Goal: Information Seeking & Learning: Learn about a topic

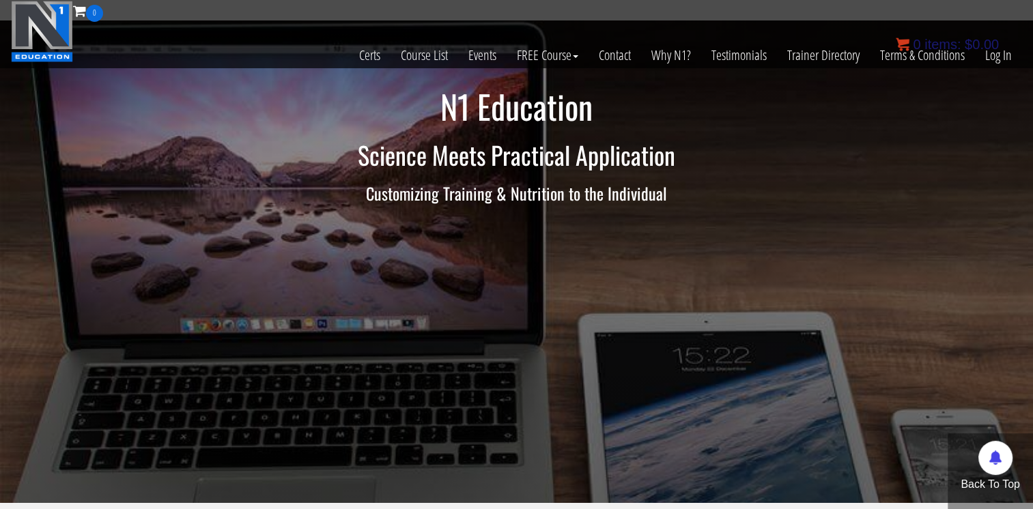
click at [994, 51] on link "0 items: $ 0.00" at bounding box center [947, 44] width 103 height 15
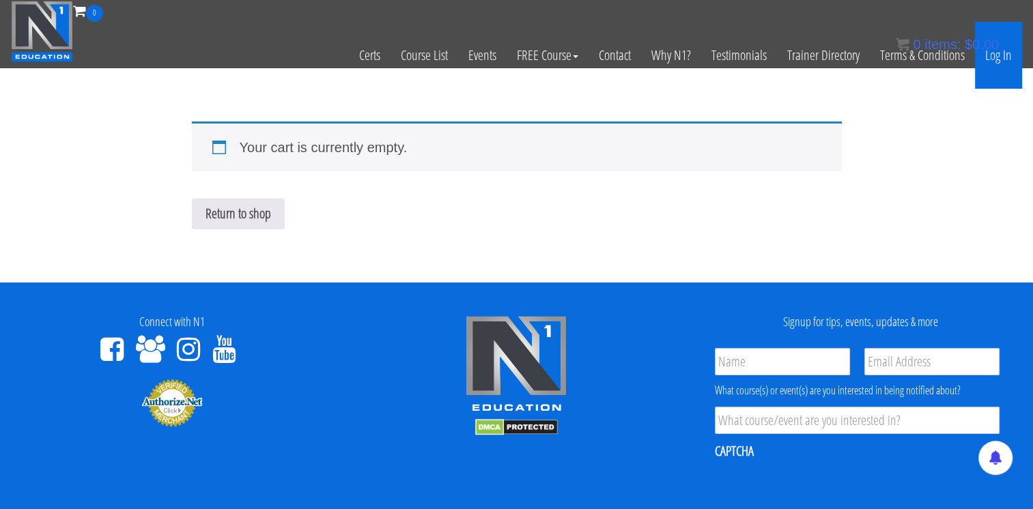
click at [1002, 61] on link "Log In" at bounding box center [998, 55] width 47 height 67
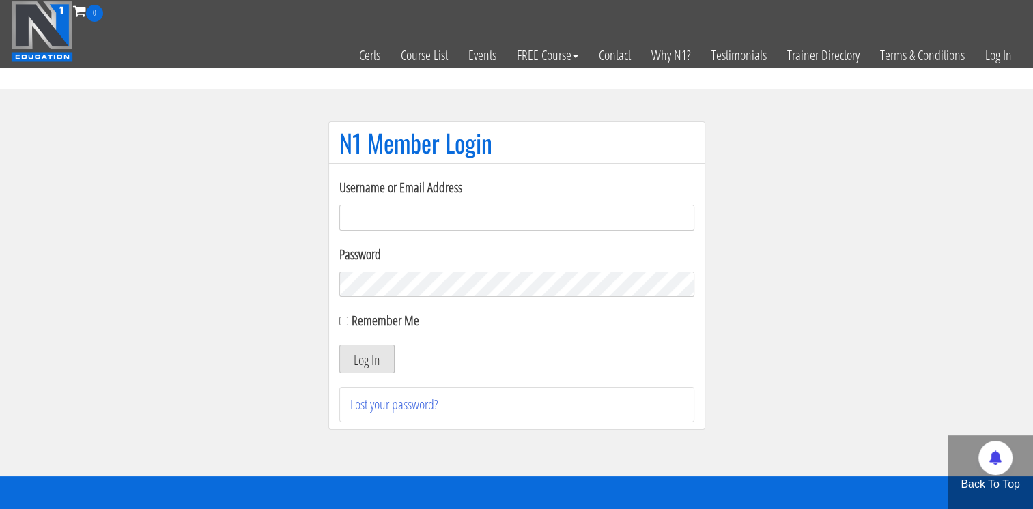
type input "bgaliffe95@gmail.com"
click at [374, 367] on button "Log In" at bounding box center [366, 359] width 55 height 29
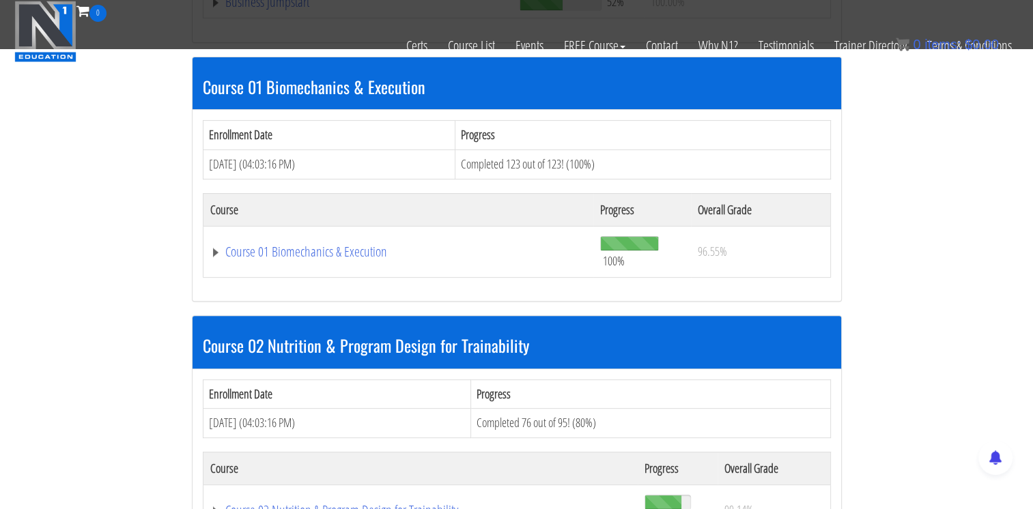
scroll to position [388, 0]
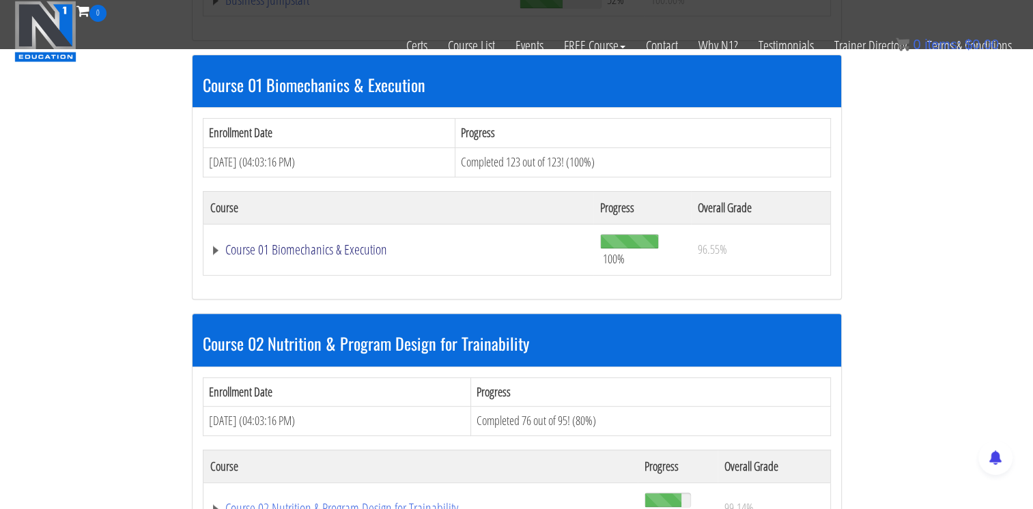
click at [343, 7] on link "Course 01 Biomechanics & Execution" at bounding box center [358, 0] width 296 height 14
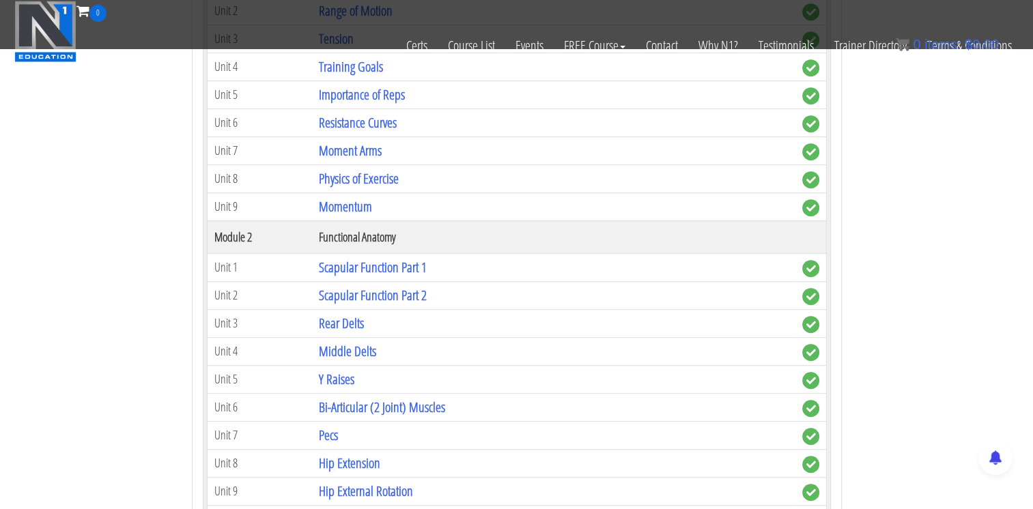
scroll to position [699, 0]
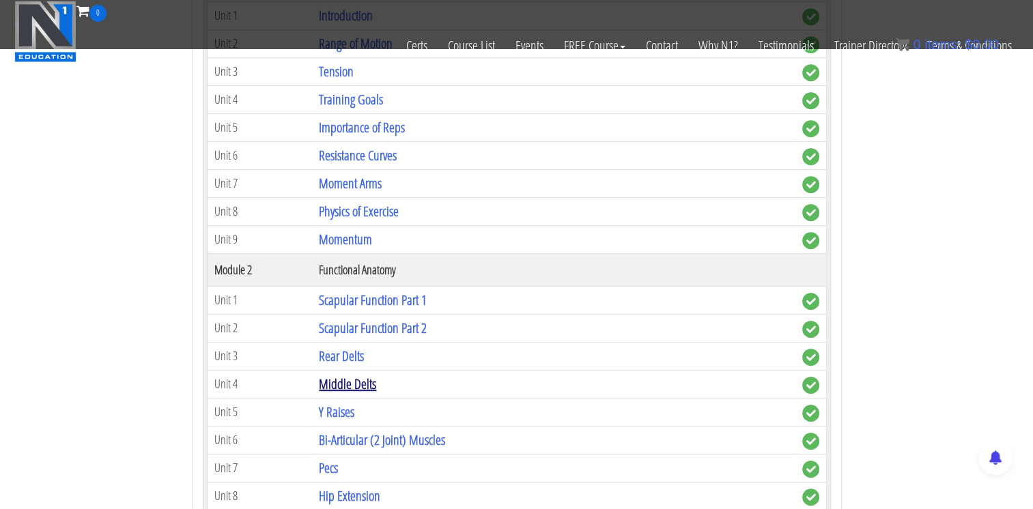
click at [337, 378] on link "Middle Delts" at bounding box center [347, 384] width 57 height 18
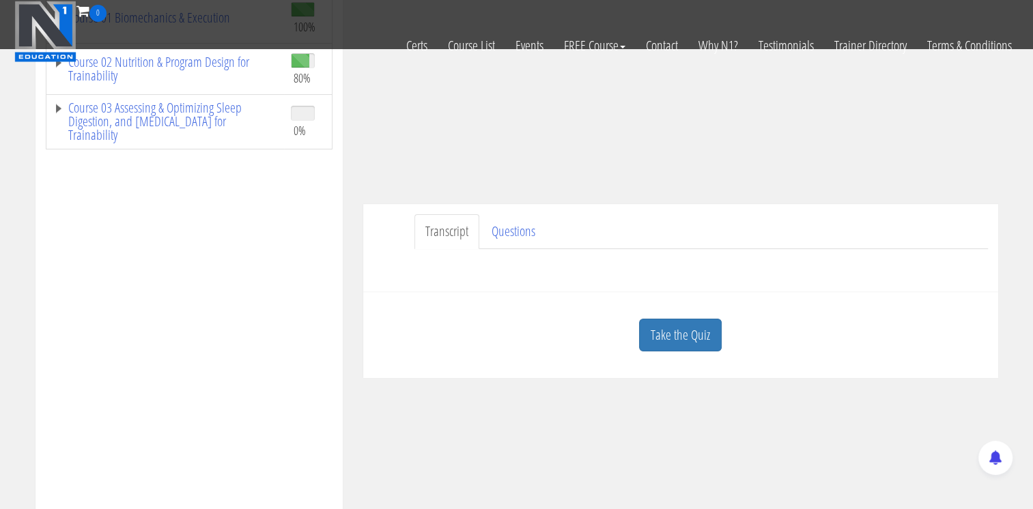
scroll to position [249, 0]
click at [694, 328] on link "Take the Quiz" at bounding box center [680, 332] width 83 height 33
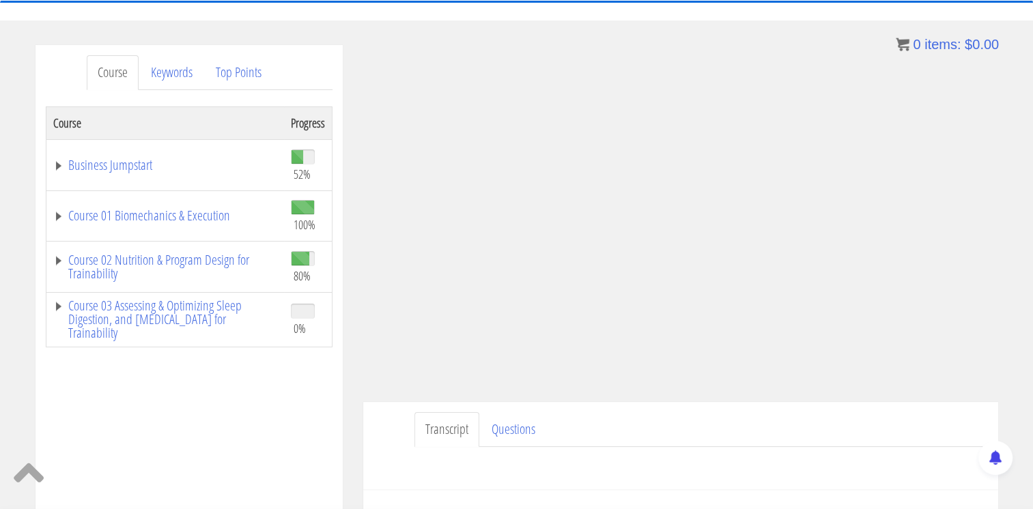
scroll to position [135, 0]
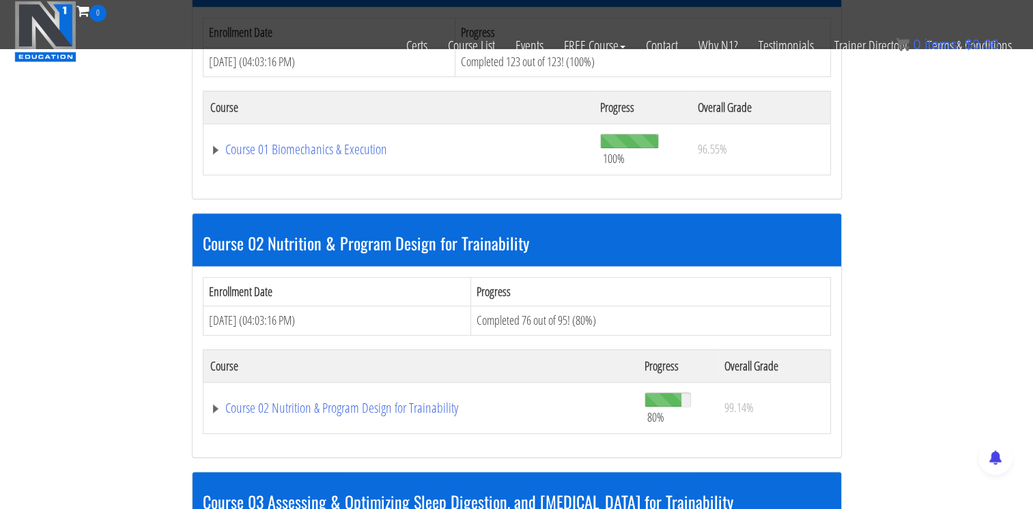
scroll to position [464, 0]
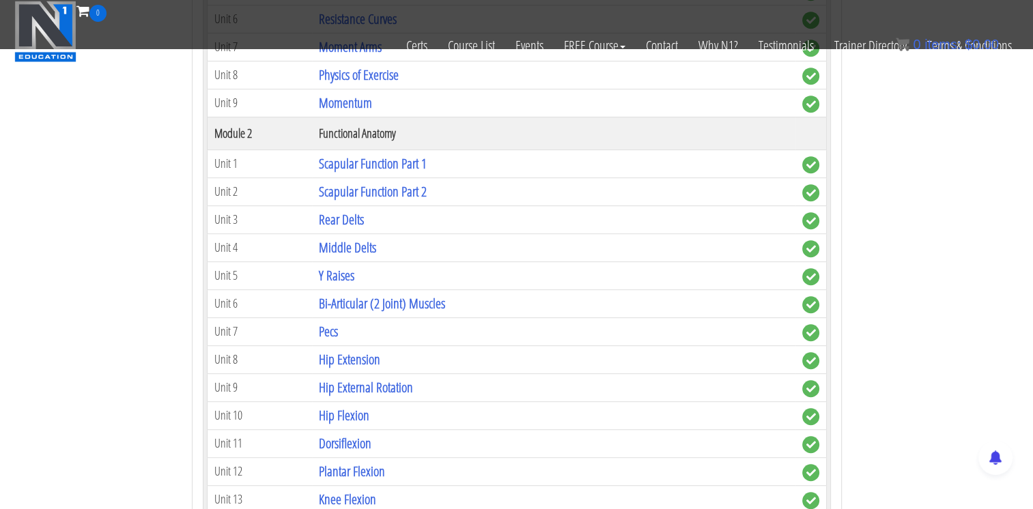
scroll to position [848, 0]
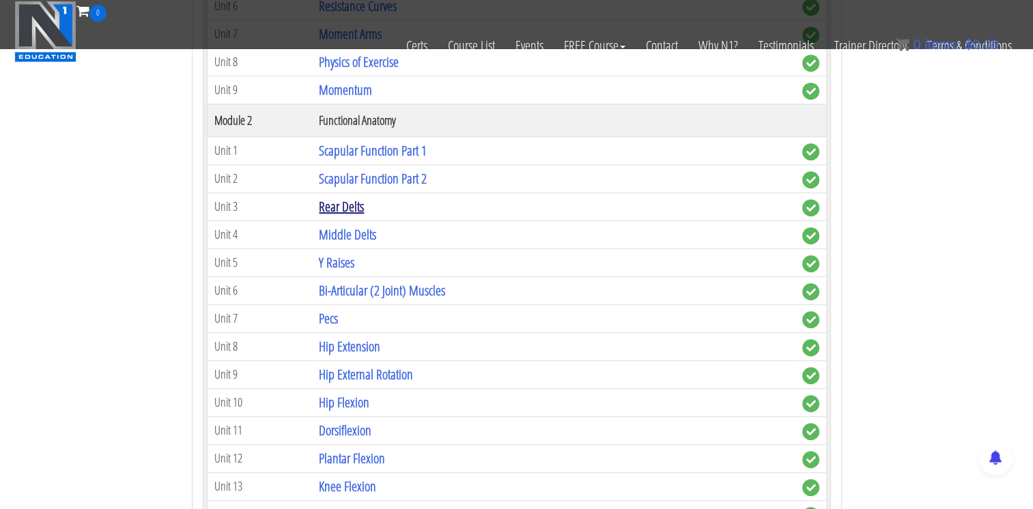
click at [339, 203] on link "Rear Delts" at bounding box center [341, 206] width 45 height 18
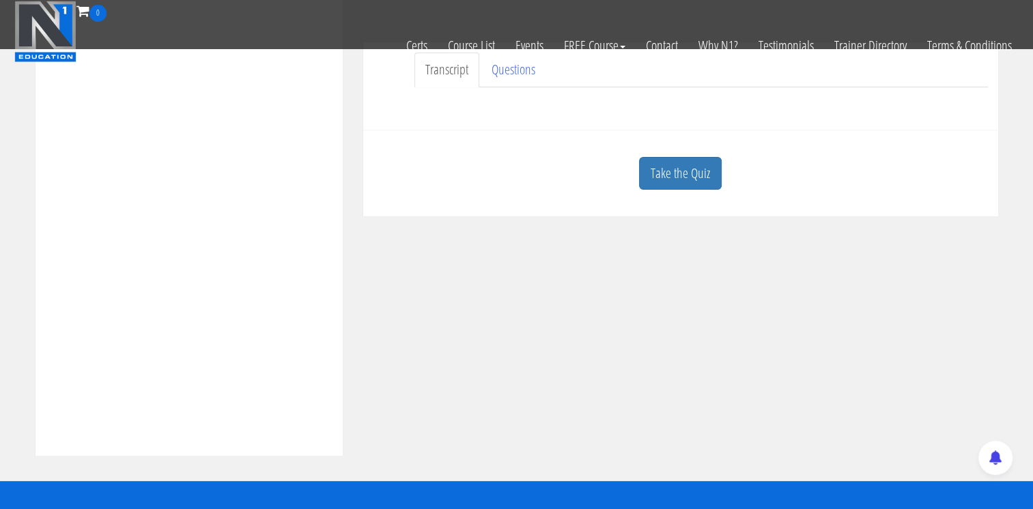
scroll to position [414, 0]
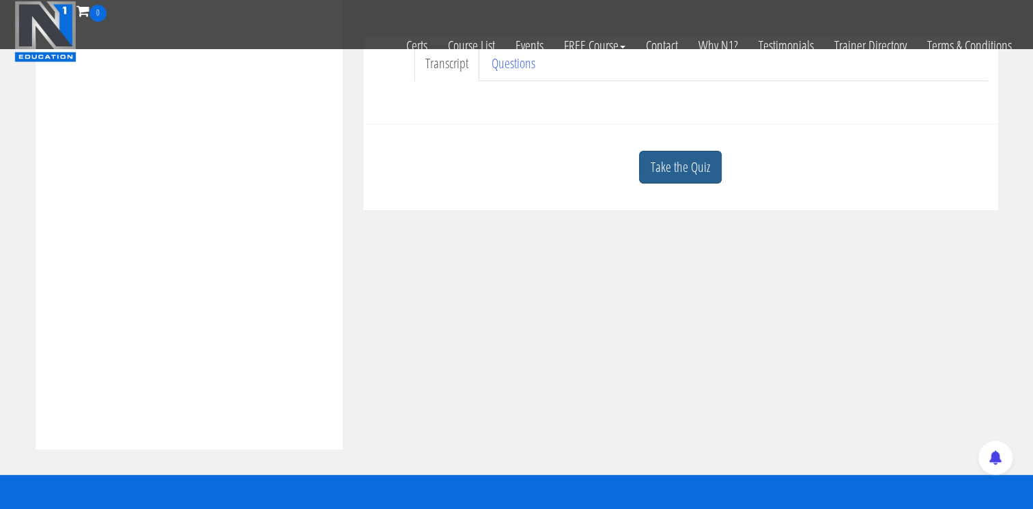
click at [656, 173] on link "Take the Quiz" at bounding box center [680, 167] width 83 height 33
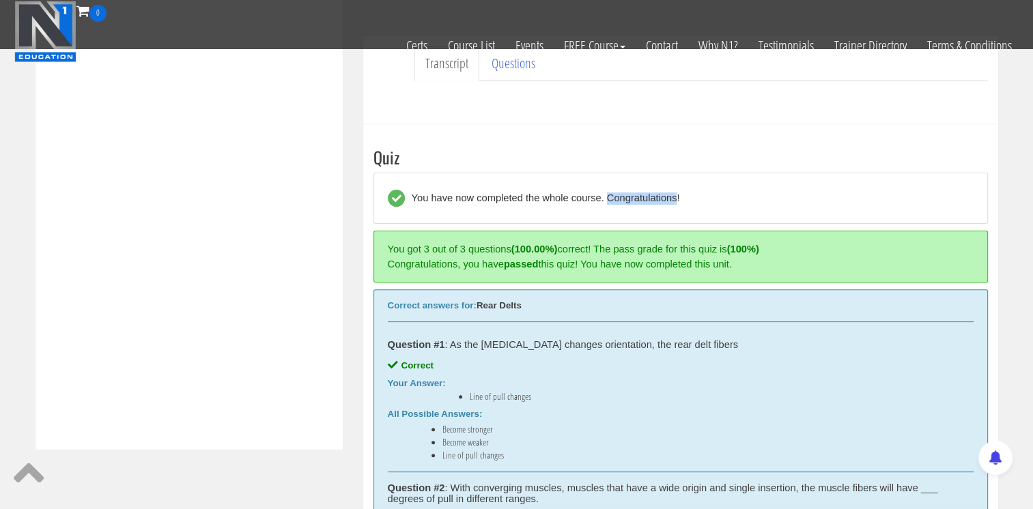
click at [656, 173] on div "You have now completed the whole course. Congratulations!" at bounding box center [681, 198] width 615 height 51
drag, startPoint x: 656, startPoint y: 173, endPoint x: 757, endPoint y: 196, distance: 102.9
click at [757, 196] on div "You have now completed the whole course. Congratulations!" at bounding box center [681, 198] width 586 height 29
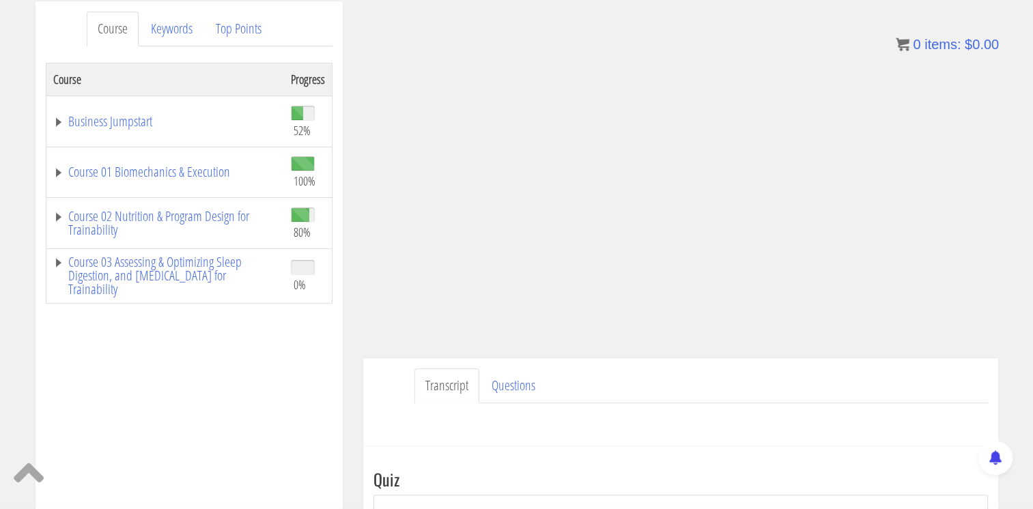
scroll to position [169, 0]
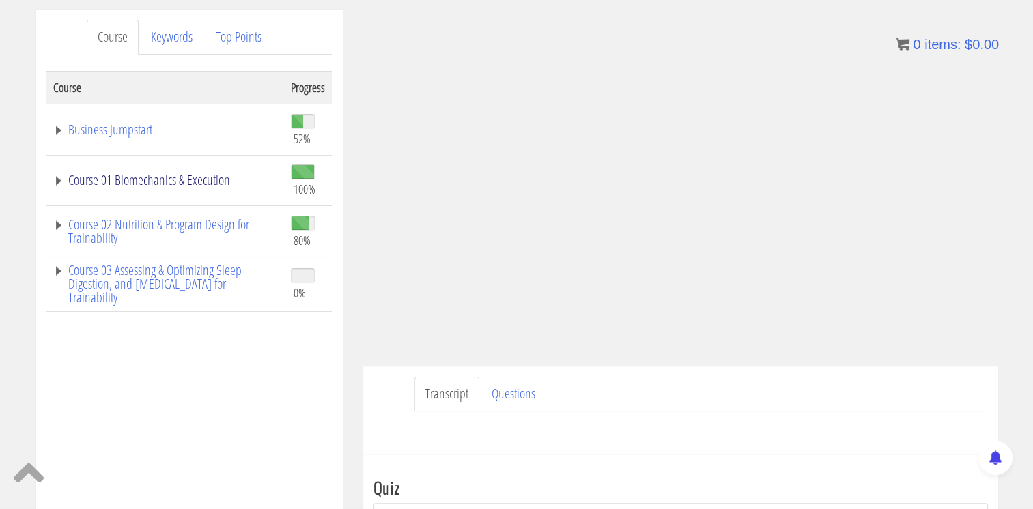
click at [164, 178] on link "Course 01 Biomechanics & Execution" at bounding box center [165, 180] width 224 height 14
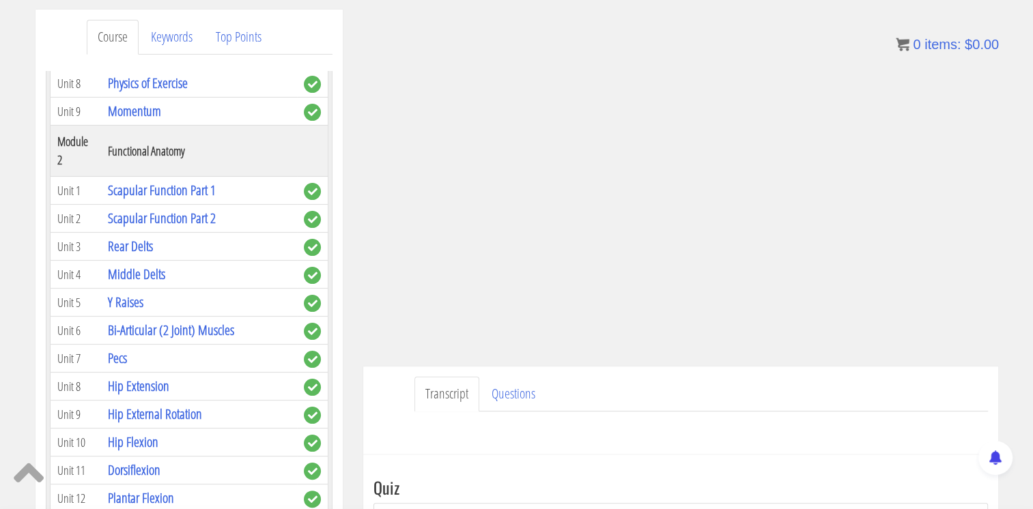
scroll to position [405, 0]
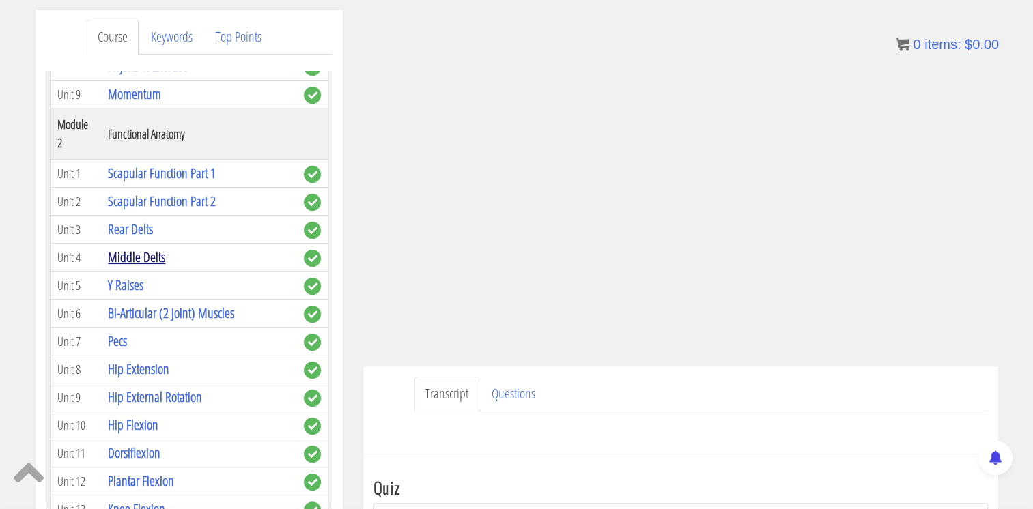
click at [152, 248] on link "Middle Delts" at bounding box center [136, 257] width 57 height 18
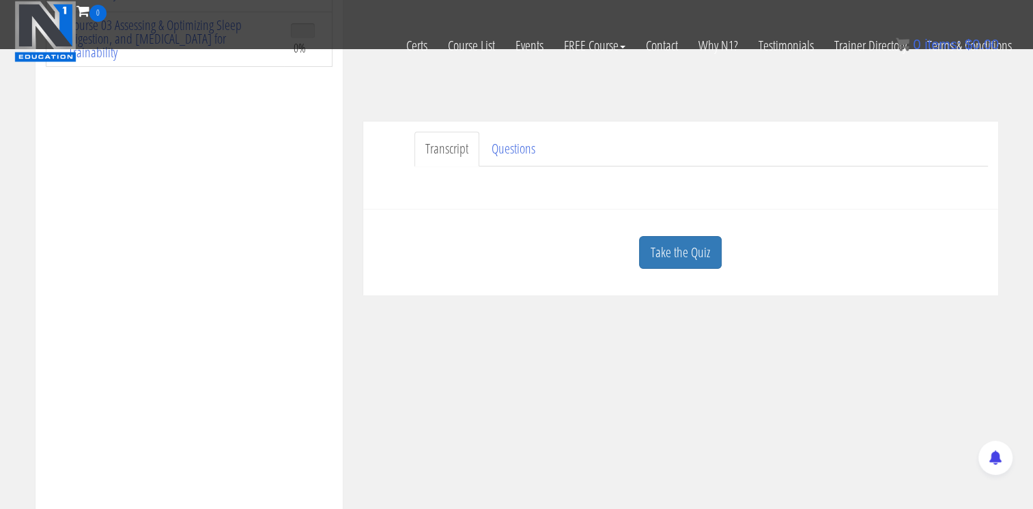
scroll to position [332, 0]
click at [707, 239] on link "Take the Quiz" at bounding box center [680, 249] width 83 height 33
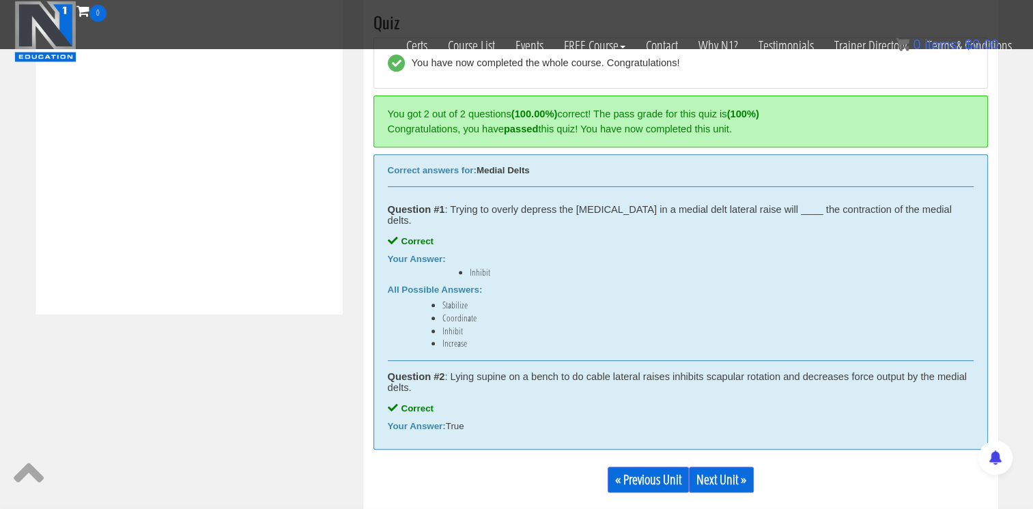
scroll to position [551, 0]
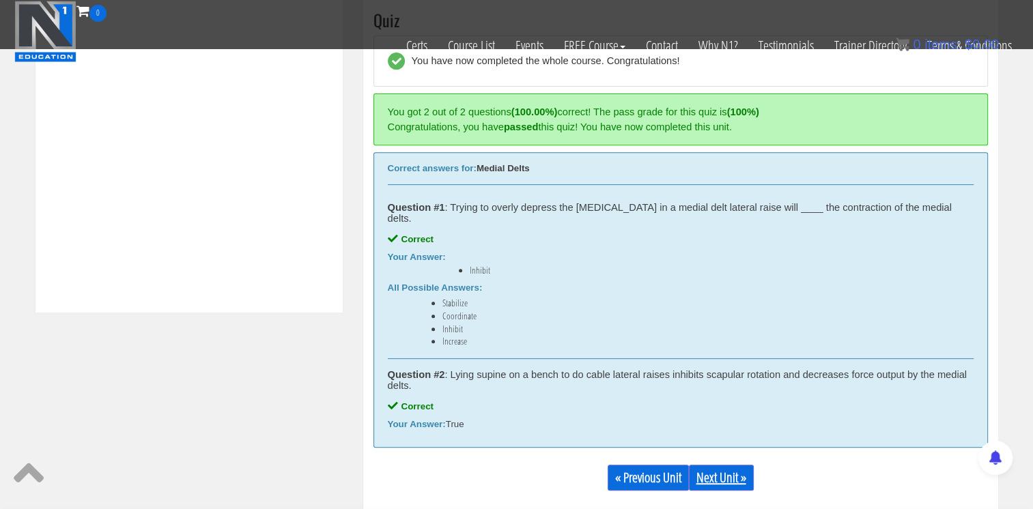
click at [704, 468] on link "Next Unit »" at bounding box center [721, 478] width 65 height 26
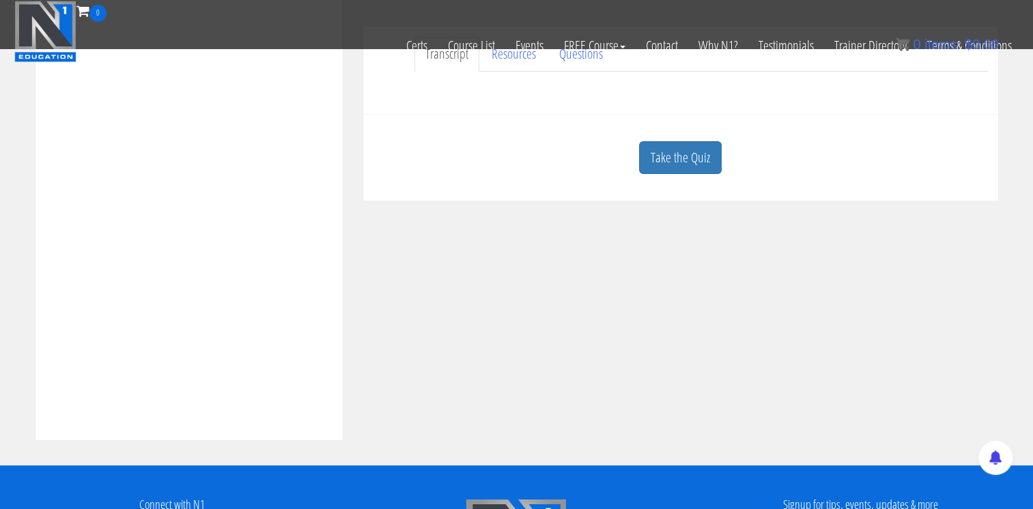
scroll to position [446, 0]
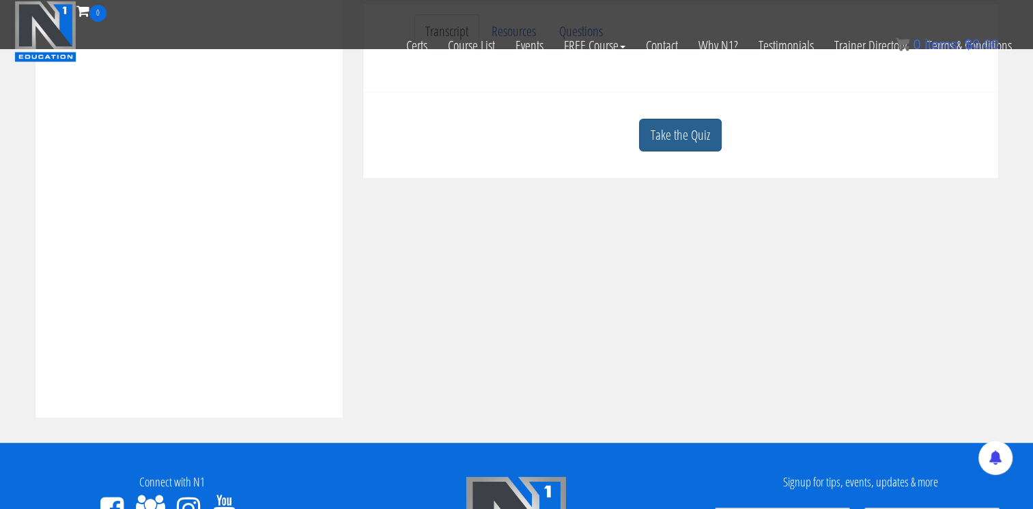
click at [707, 124] on link "Take the Quiz" at bounding box center [680, 135] width 83 height 33
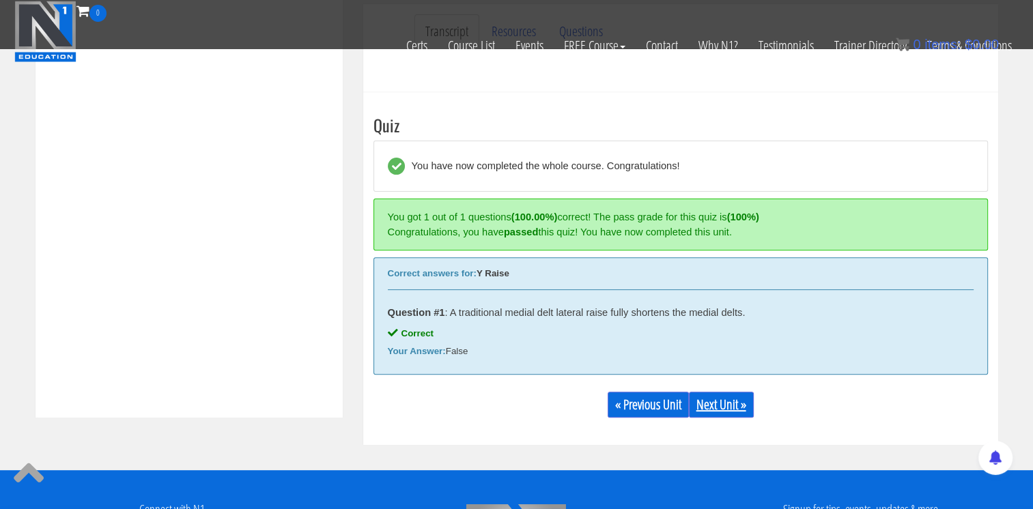
click at [713, 404] on link "Next Unit »" at bounding box center [721, 405] width 65 height 26
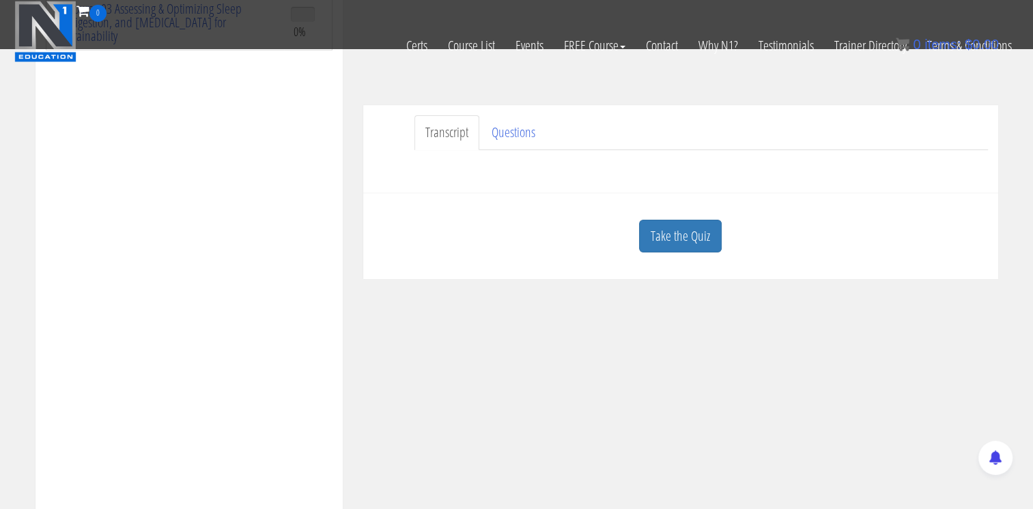
scroll to position [428, 0]
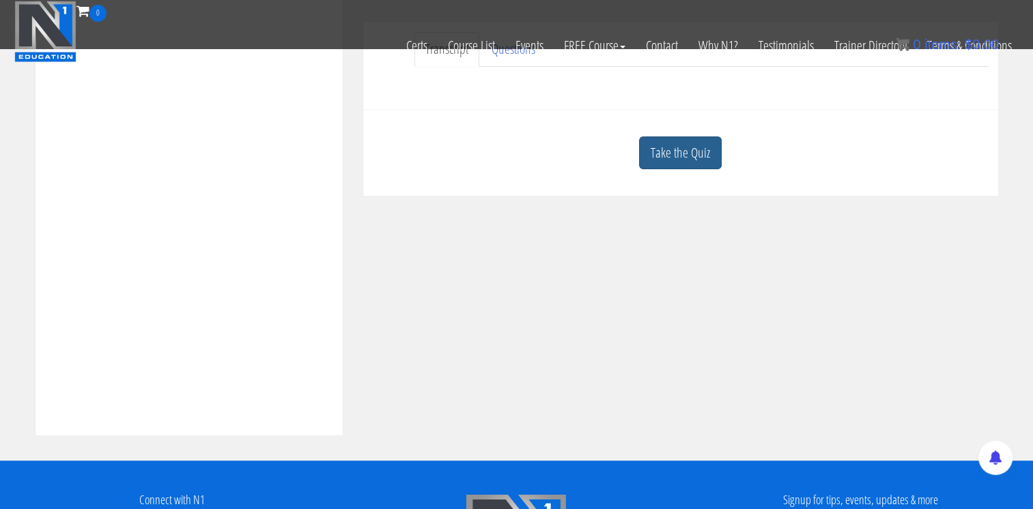
click at [691, 154] on link "Take the Quiz" at bounding box center [680, 153] width 83 height 33
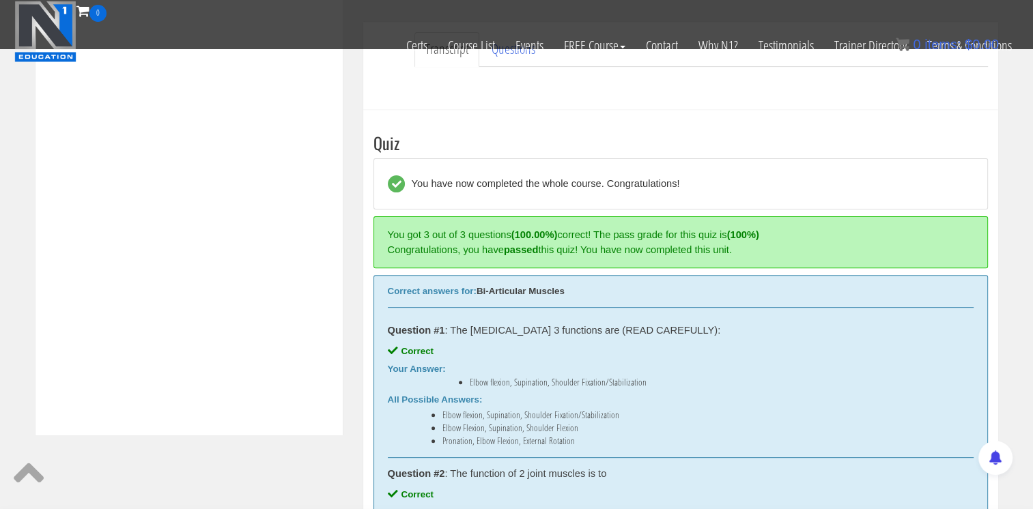
click at [1028, 171] on div "Course Keywords Top Points Course Progress Business Jumpstart 52% Module 1 Busi…" at bounding box center [516, 254] width 1033 height 1179
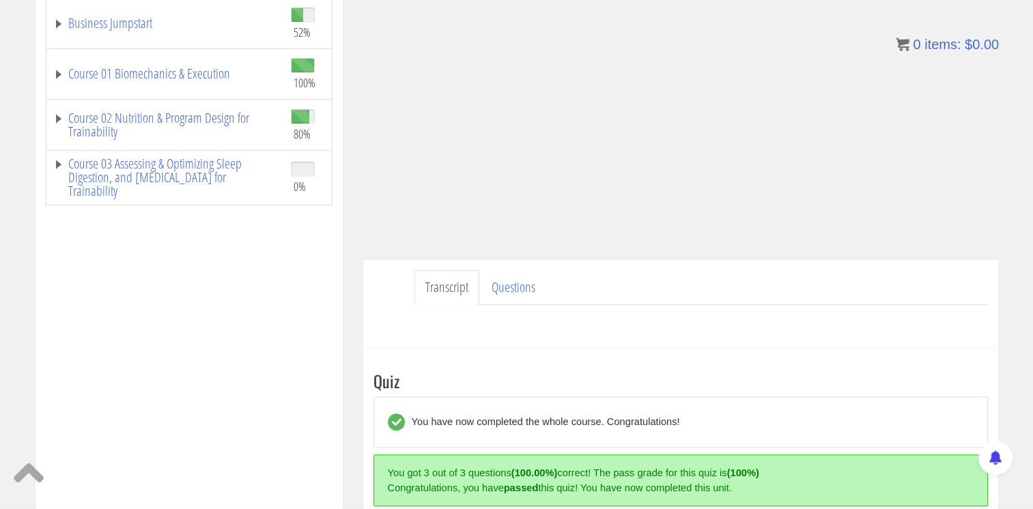
scroll to position [72, 0]
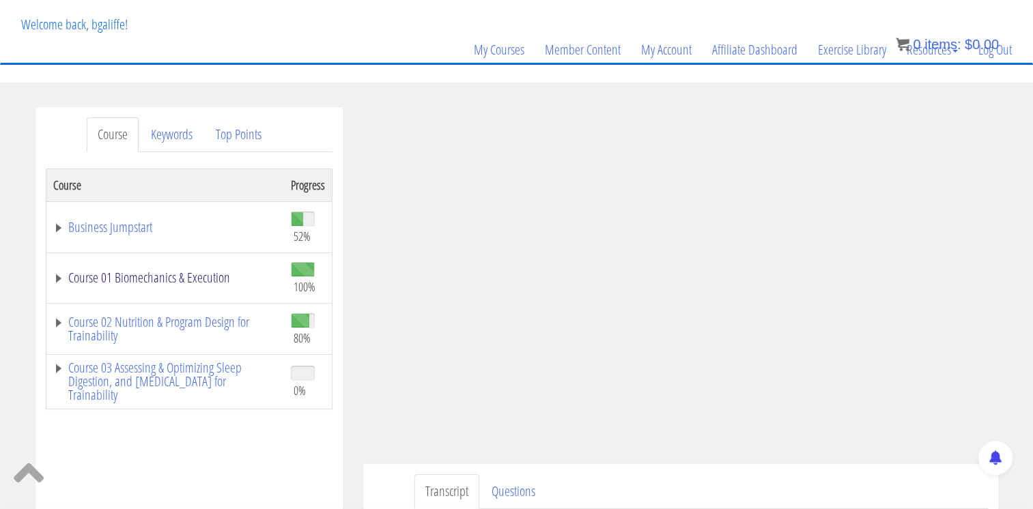
click at [175, 282] on link "Course 01 Biomechanics & Execution" at bounding box center [165, 278] width 224 height 14
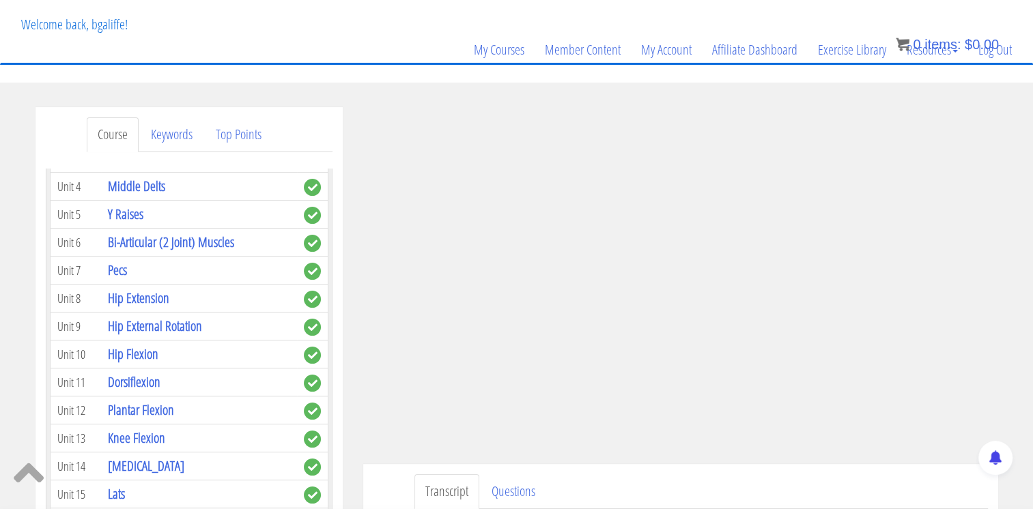
scroll to position [578, 0]
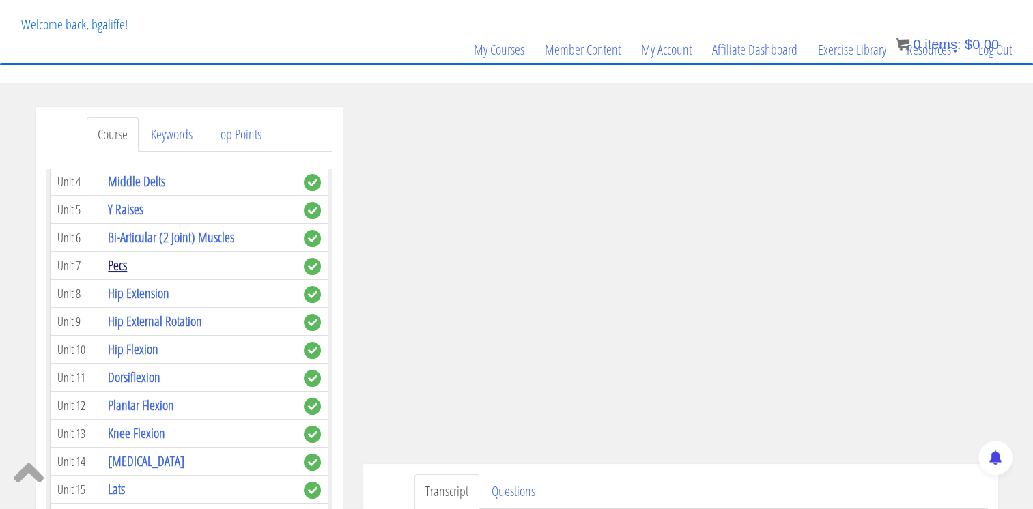
click at [117, 256] on link "Pecs" at bounding box center [117, 265] width 19 height 18
click at [118, 256] on link "Pecs" at bounding box center [117, 265] width 19 height 18
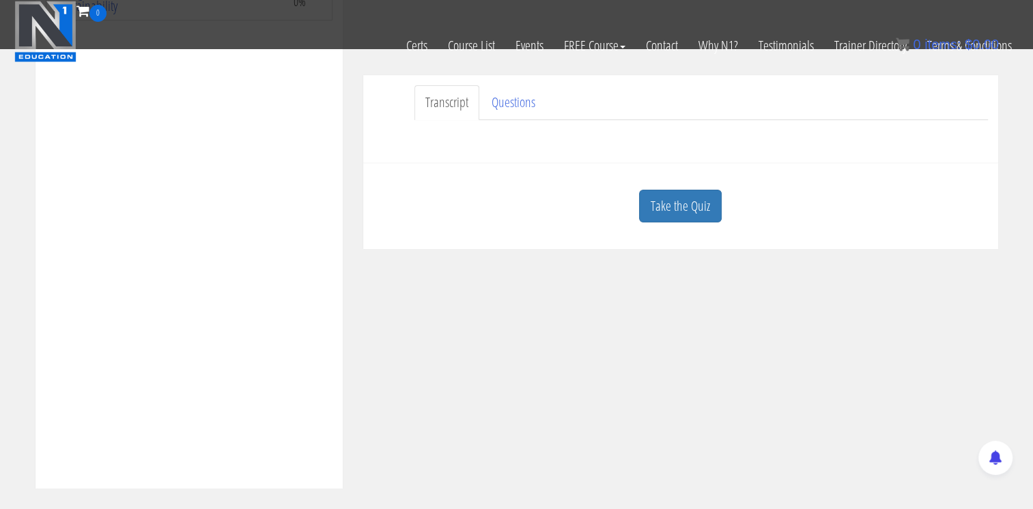
scroll to position [380, 0]
click at [707, 203] on link "Take the Quiz" at bounding box center [680, 201] width 83 height 33
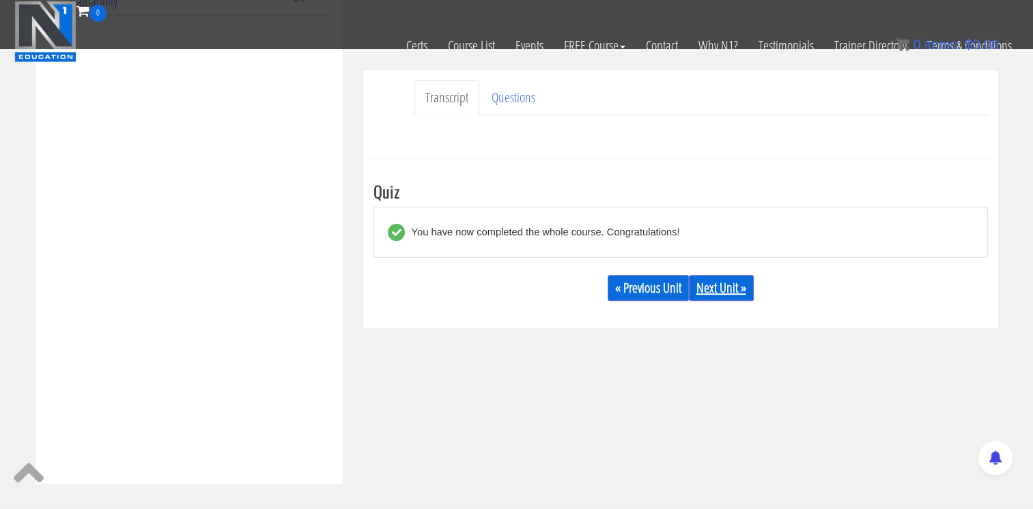
click at [701, 281] on link "Next Unit »" at bounding box center [721, 288] width 65 height 26
click at [714, 288] on link "Next Unit »" at bounding box center [721, 288] width 65 height 26
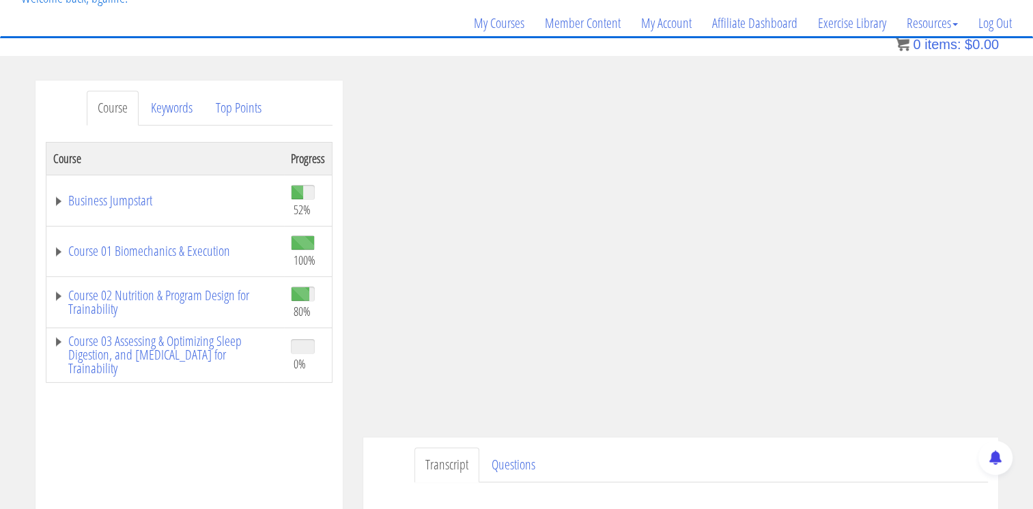
scroll to position [88, 0]
